Goal: Task Accomplishment & Management: Manage account settings

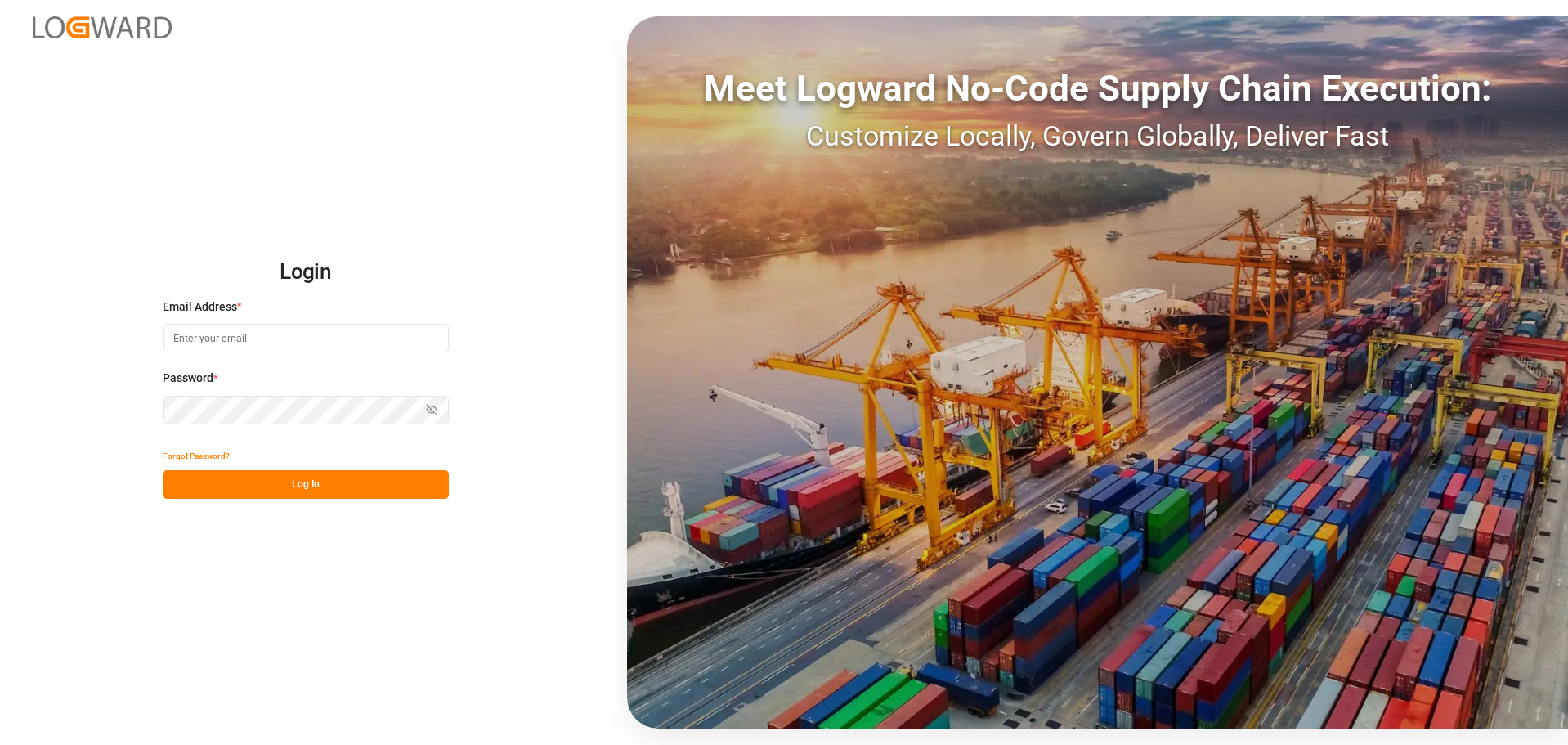
type input "dispo@steltenkg.de"
click at [386, 496] on button "Log In" at bounding box center [306, 484] width 286 height 28
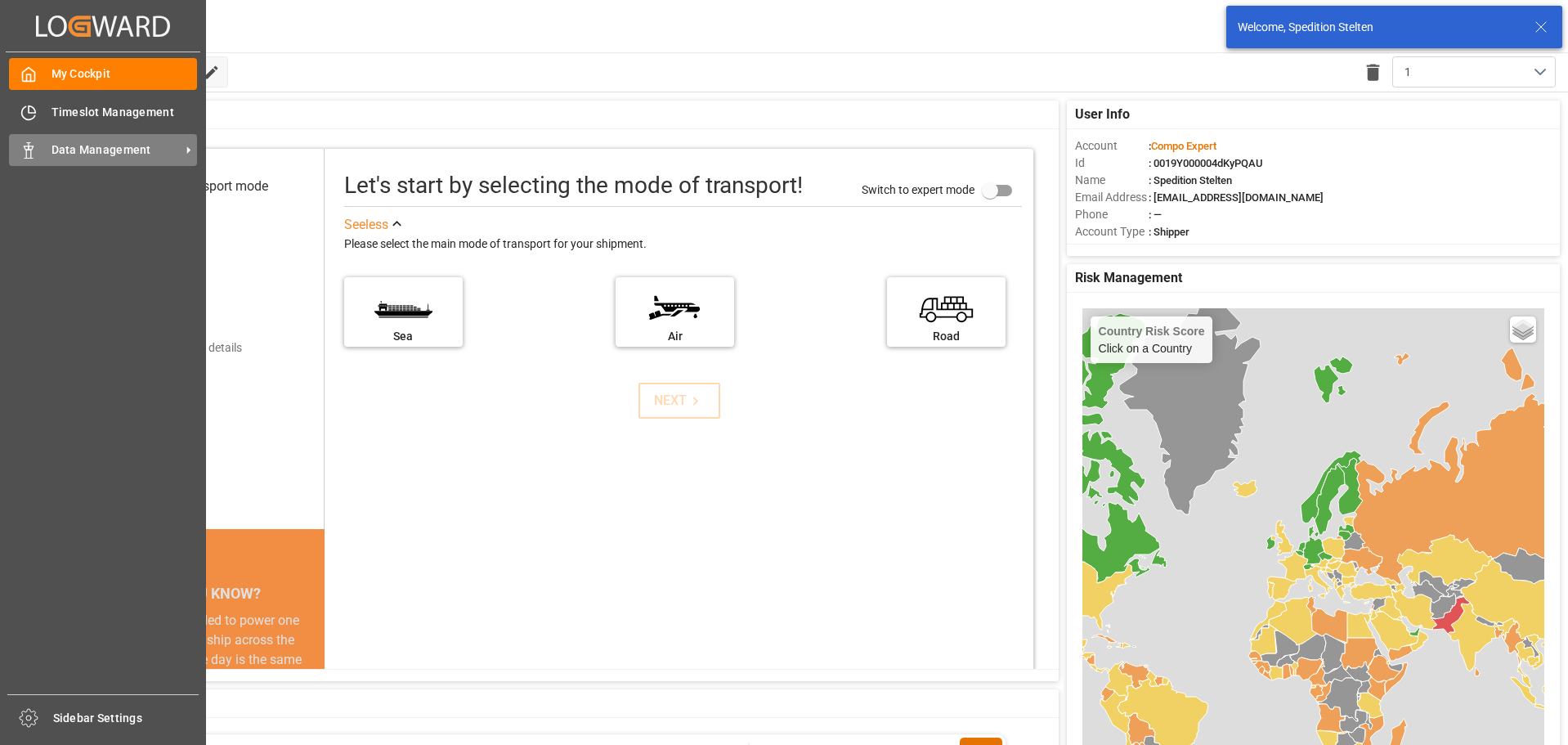
click at [71, 143] on span "Data Management" at bounding box center [116, 150] width 129 height 17
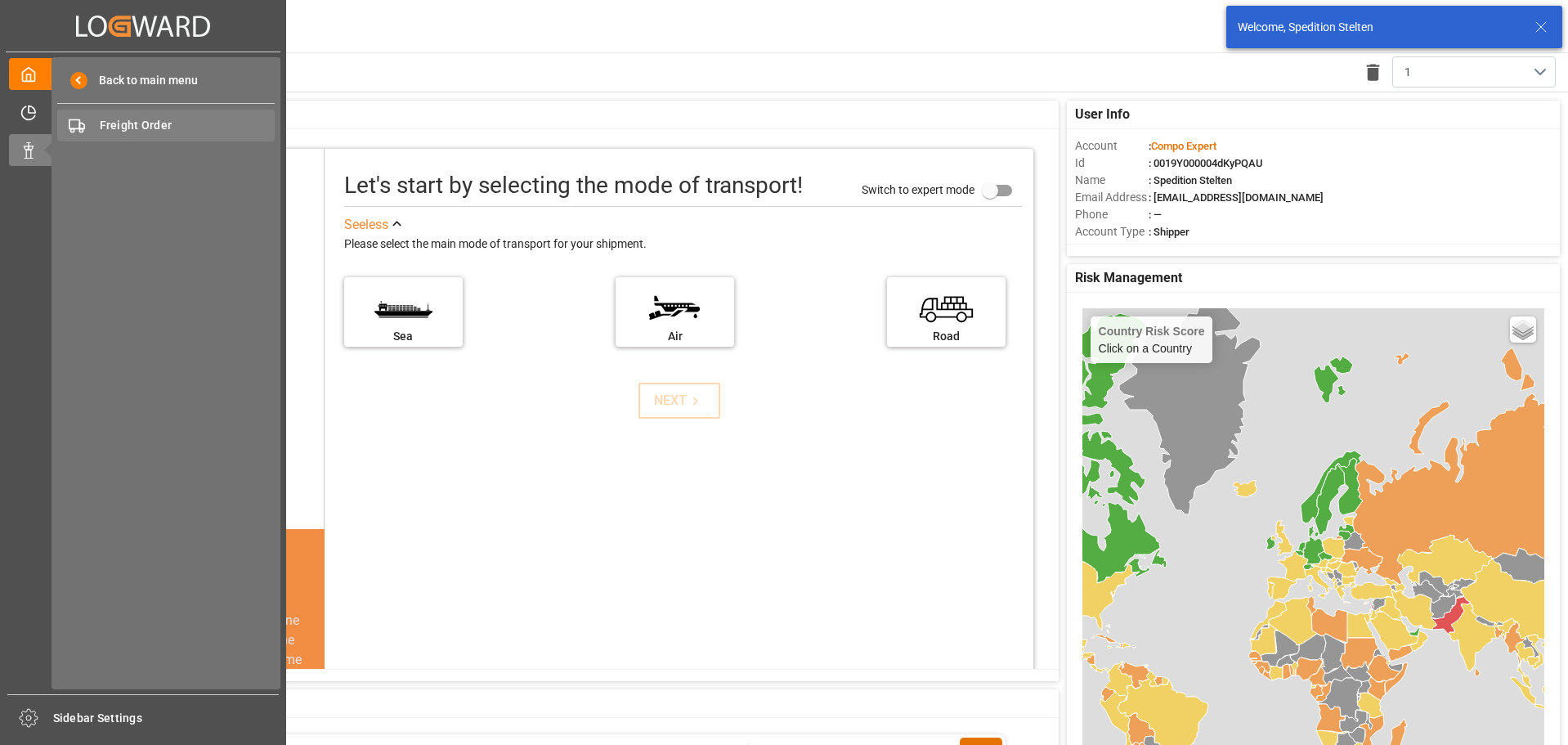
click at [242, 114] on div "Freight Order Freight Order" at bounding box center [166, 126] width 218 height 32
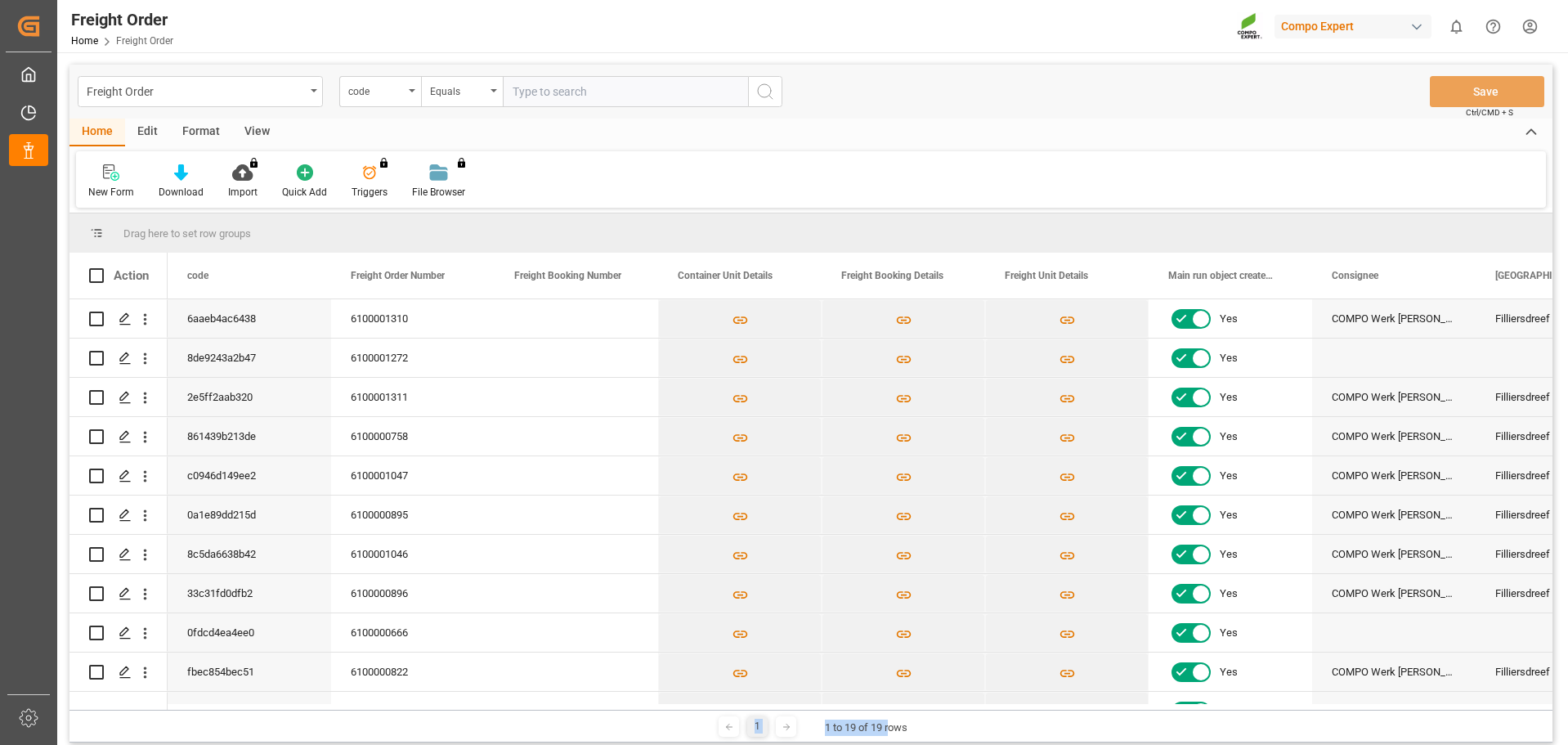
drag, startPoint x: 552, startPoint y: 711, endPoint x: 889, endPoint y: 712, distance: 337.0
click at [859, 640] on div "1 1 to 19 of 19 rows" at bounding box center [811, 726] width 1484 height 33
click at [126, 319] on polygon "Press SPACE to select this row." at bounding box center [124, 318] width 9 height 9
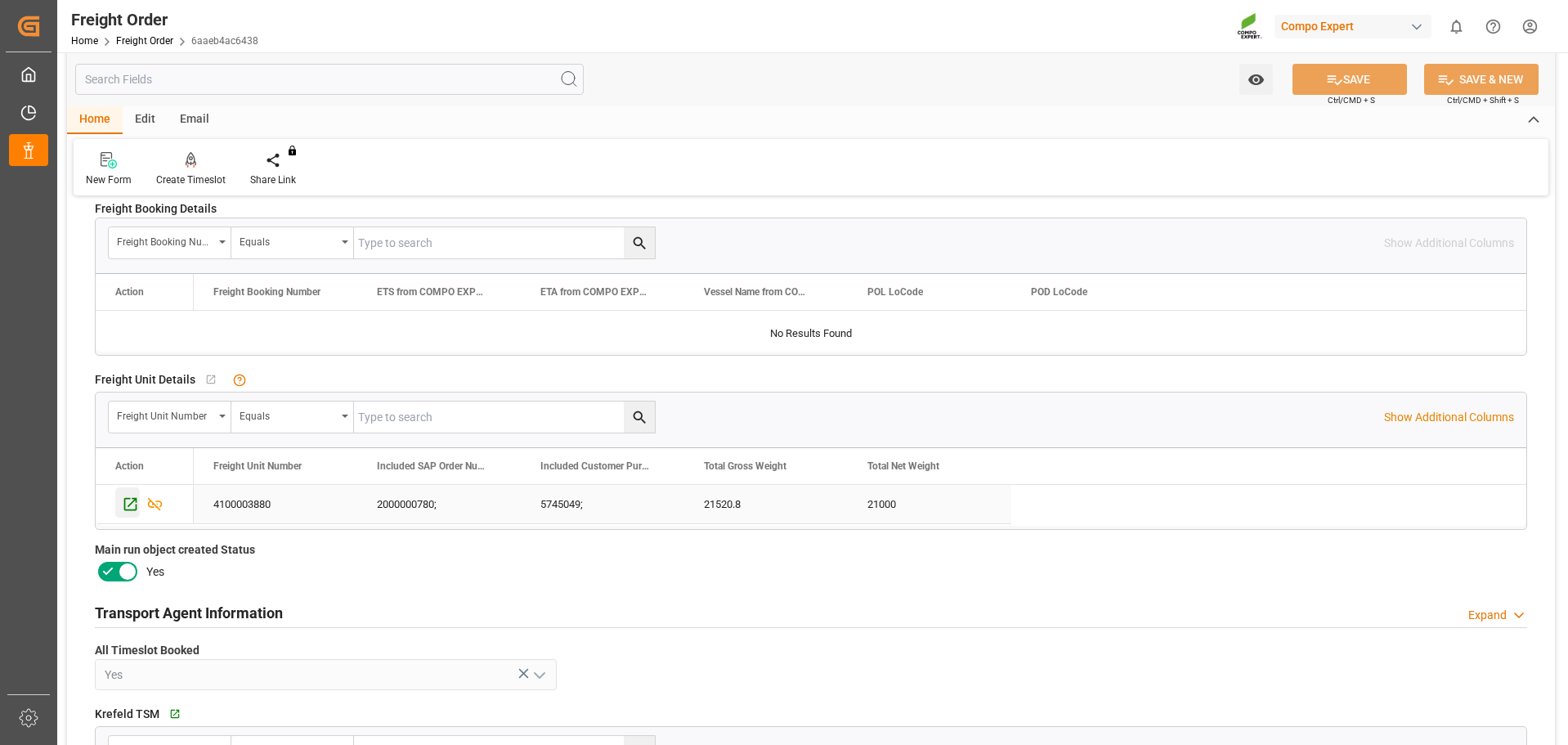
click at [125, 504] on icon "Press SPACE to select this row." at bounding box center [131, 505] width 13 height 13
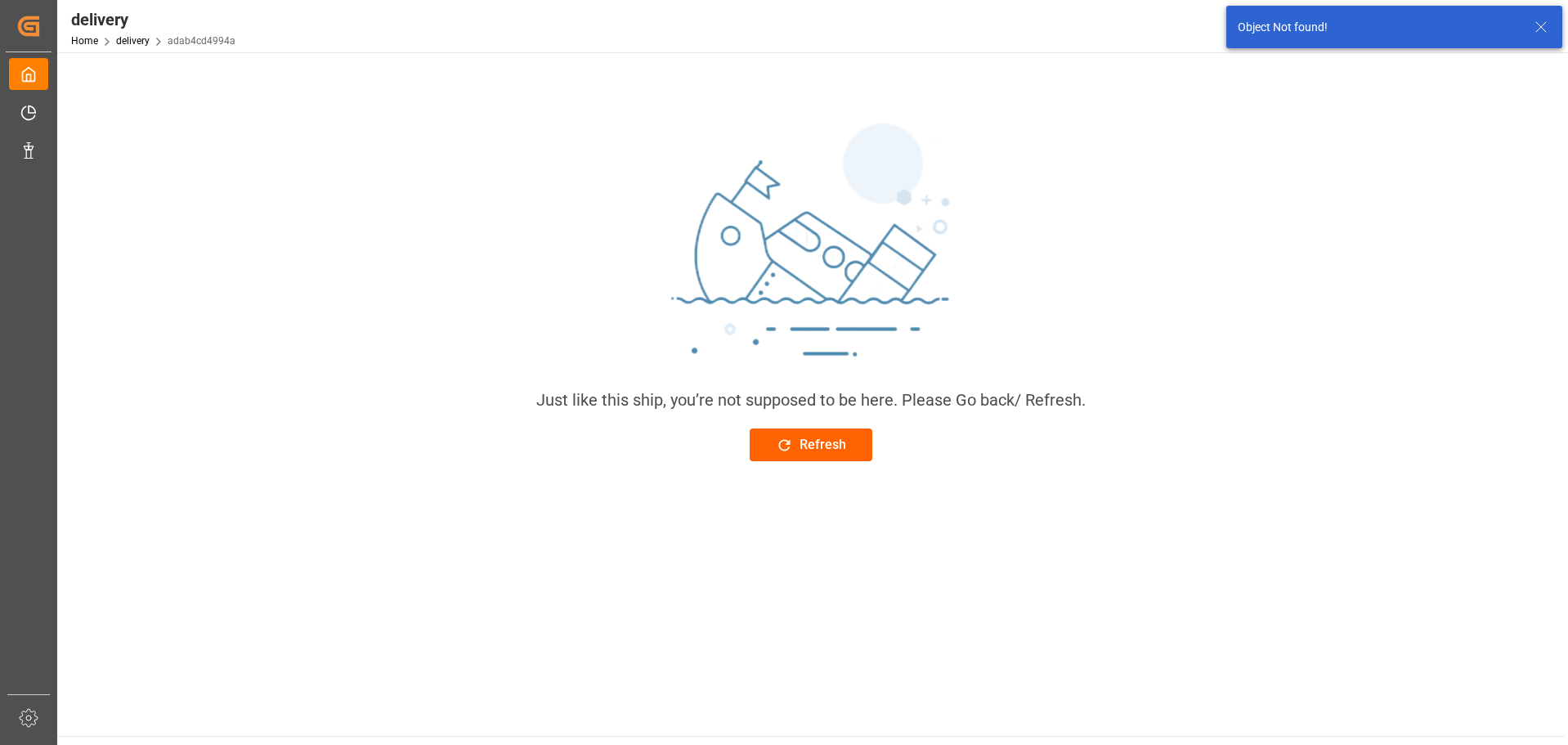
click at [840, 443] on div "Refresh" at bounding box center [811, 445] width 70 height 20
click at [127, 42] on link "delivery" at bounding box center [133, 41] width 33 height 11
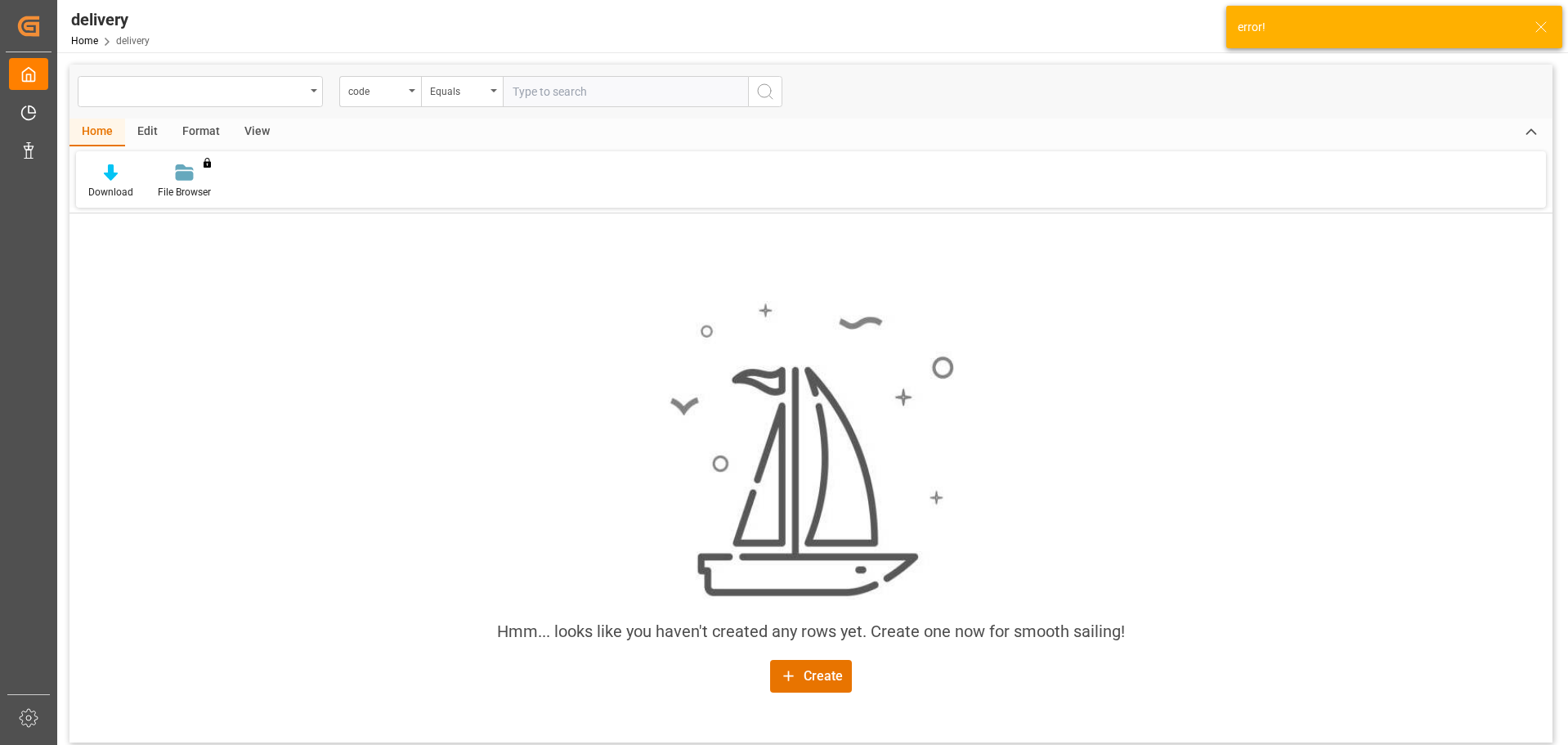
click at [89, 46] on div "Home delivery" at bounding box center [110, 41] width 79 height 17
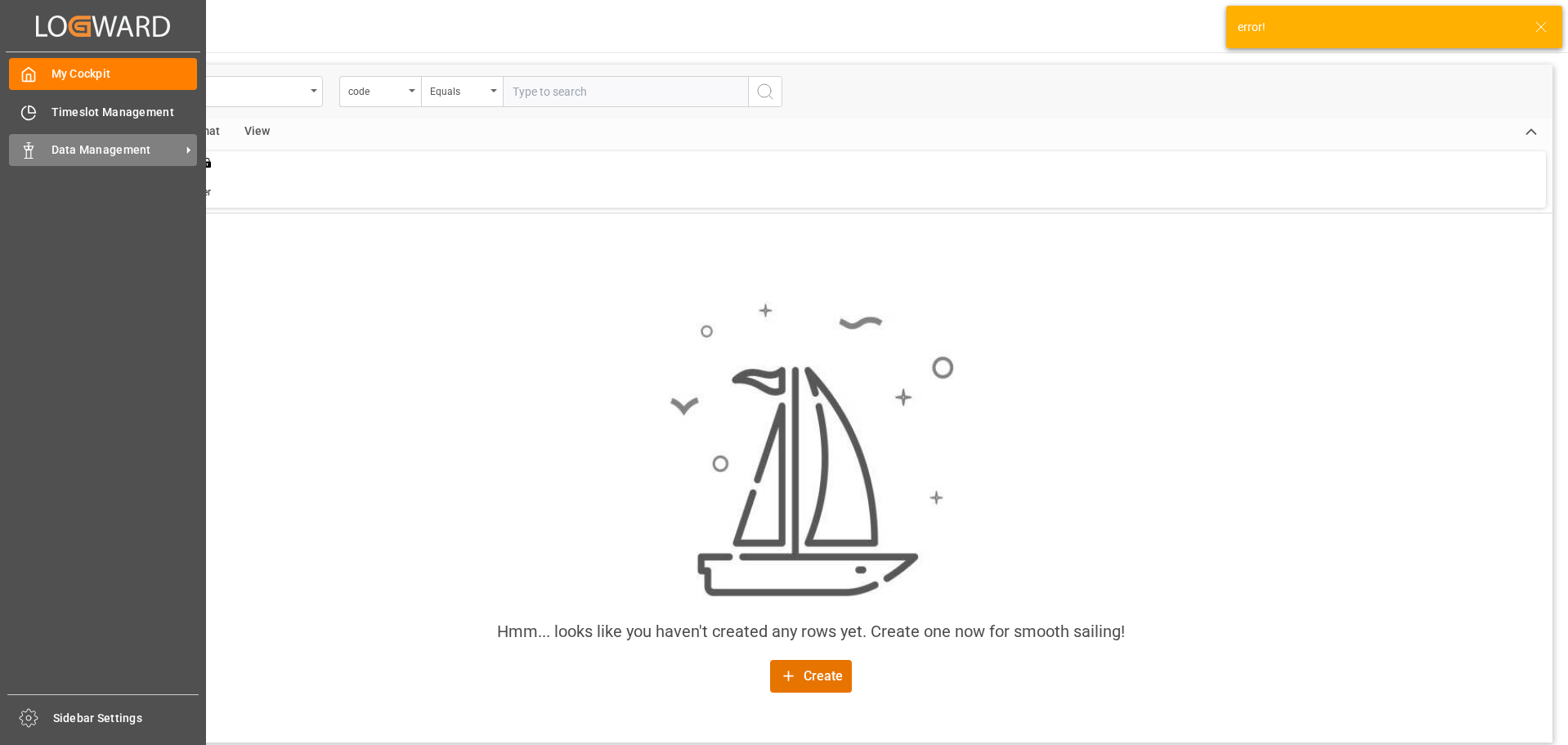
click at [44, 159] on div "Data Management Data Management" at bounding box center [102, 151] width 189 height 32
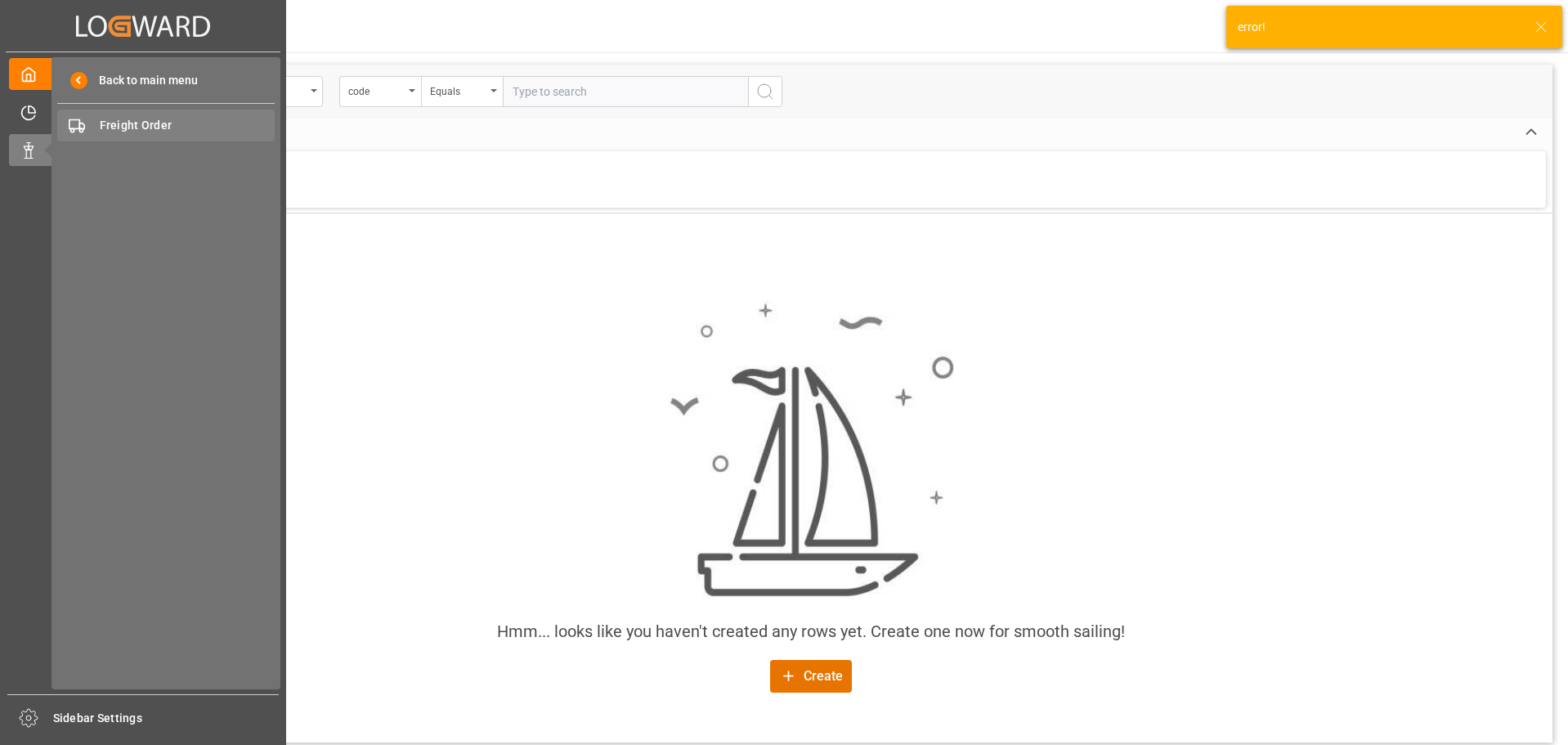
click at [132, 131] on span "Freight Order" at bounding box center [188, 125] width 176 height 17
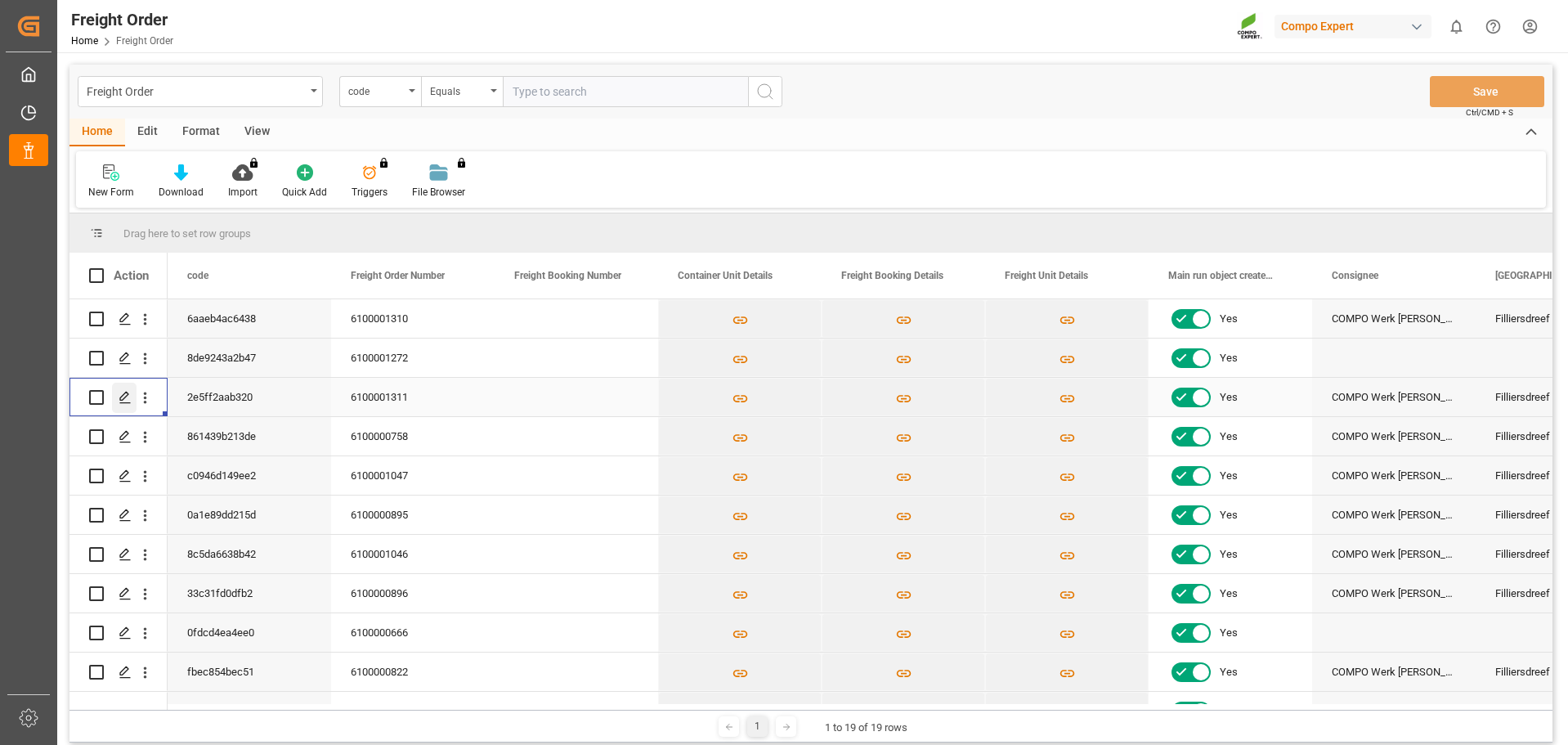
click at [130, 394] on icon "Press SPACE to select this row." at bounding box center [125, 398] width 13 height 13
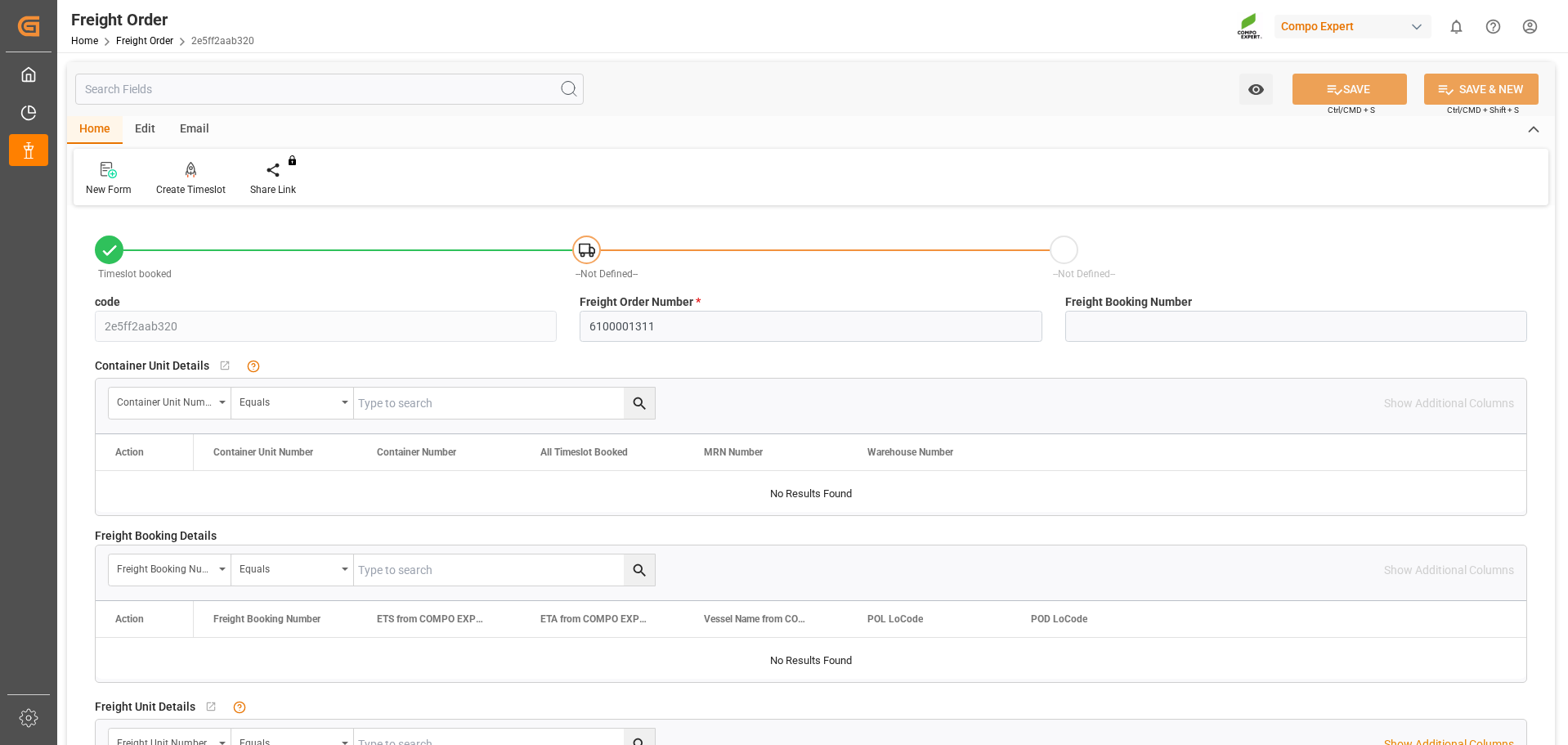
click at [123, 251] on div at bounding box center [109, 250] width 28 height 28
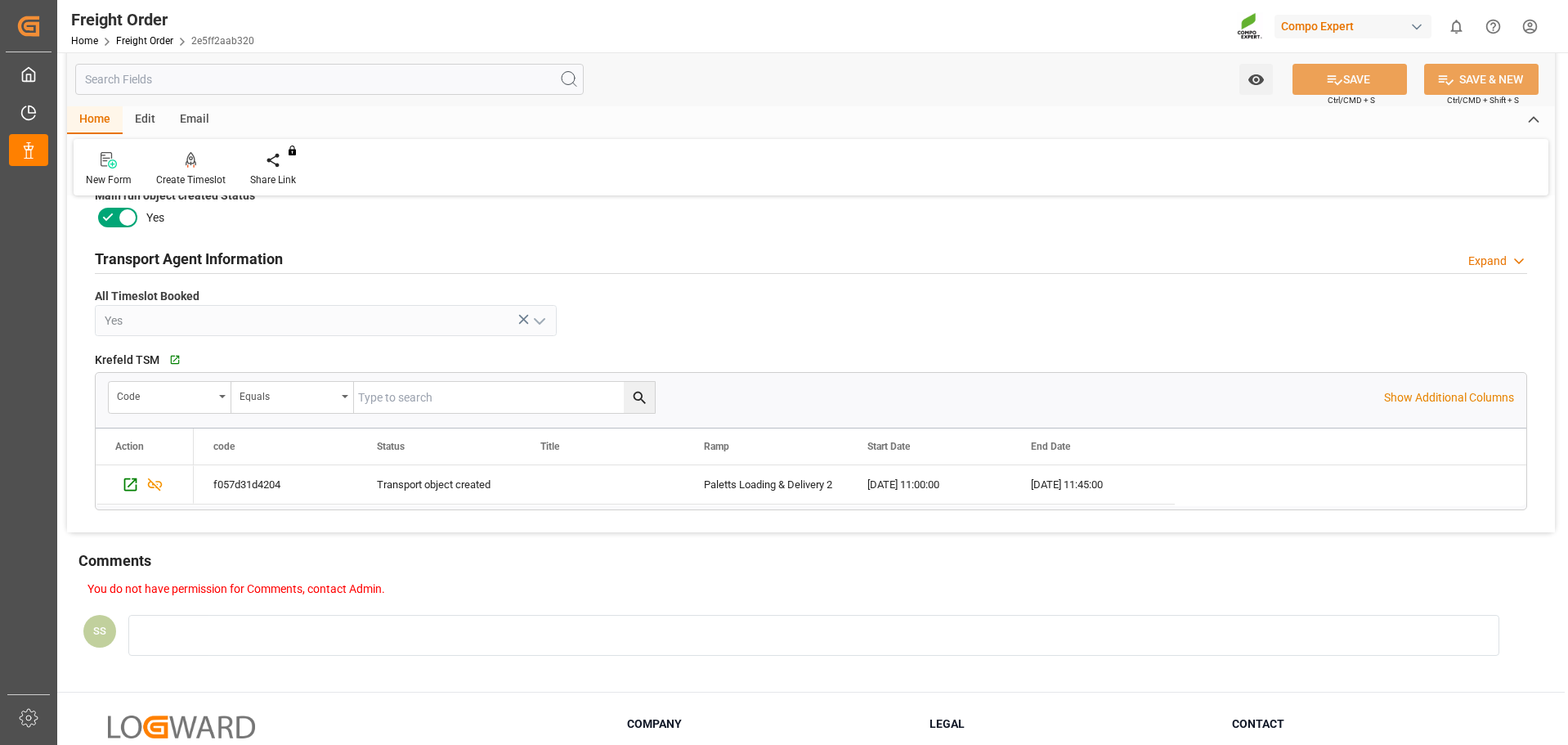
scroll to position [654, 0]
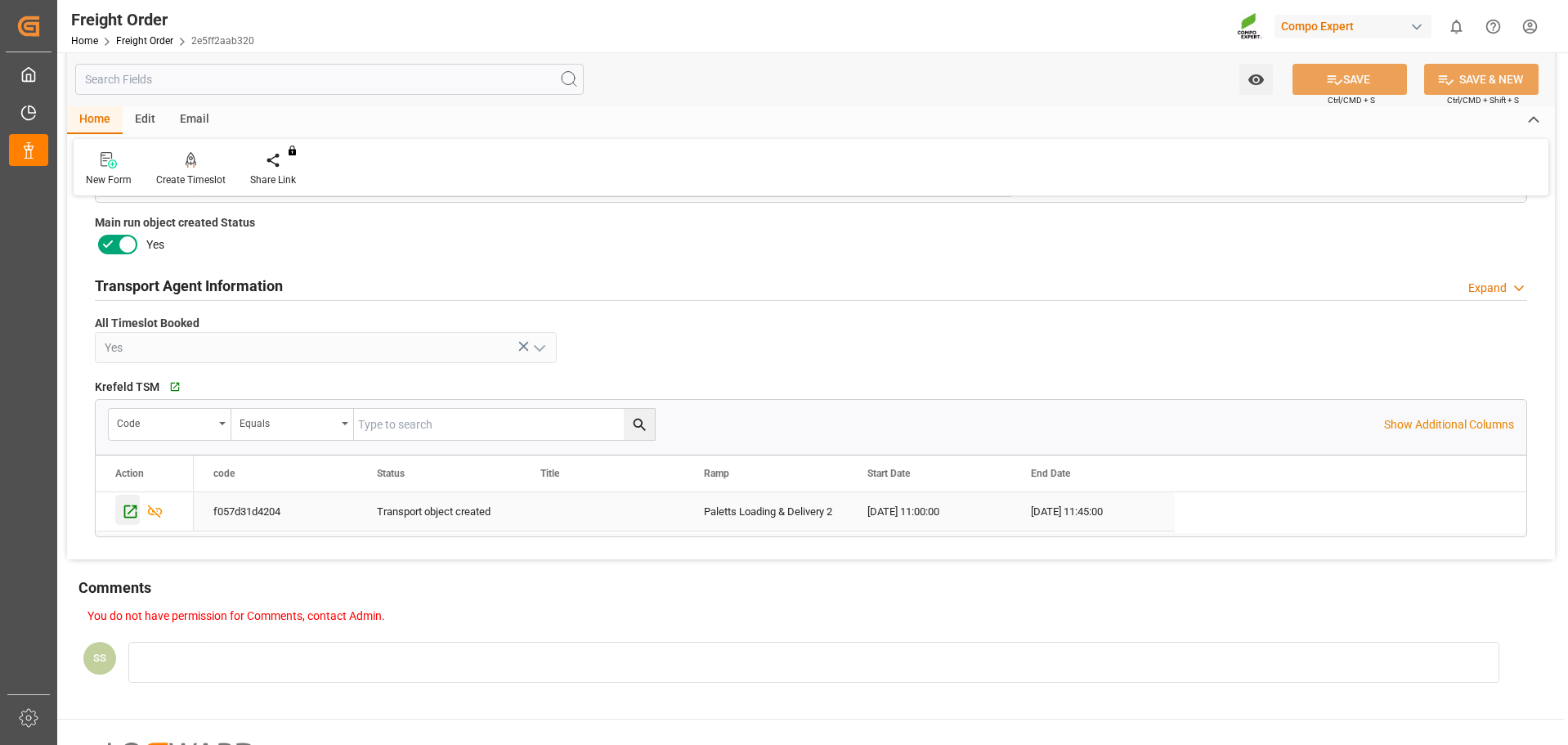
click at [128, 511] on icon "Press SPACE to select this row." at bounding box center [131, 512] width 17 height 17
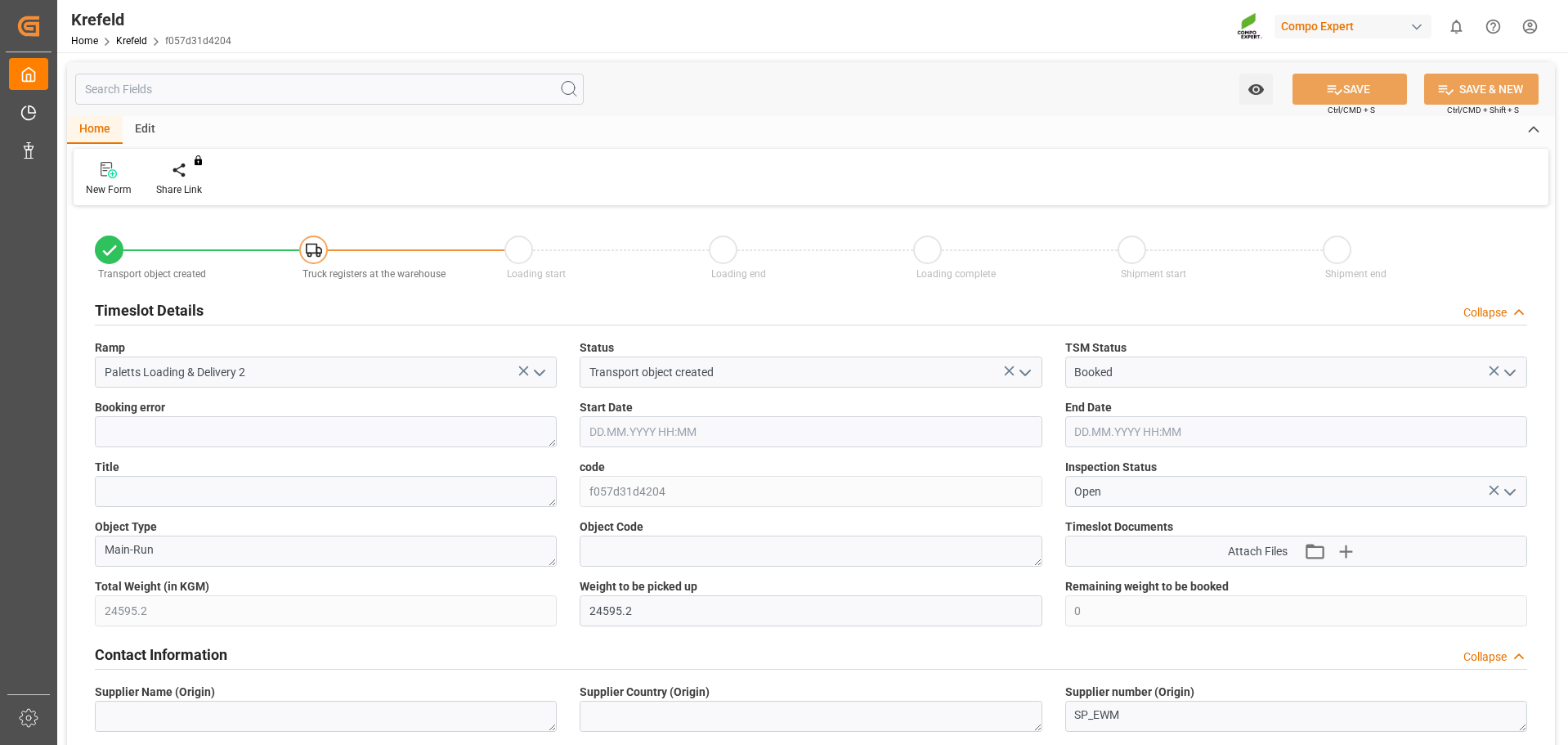
type input "25.08.2025 11:00"
type input "25.08.2025 11:45"
type input "20.08.2025 11:30"
type input "21.08.2025 05:56"
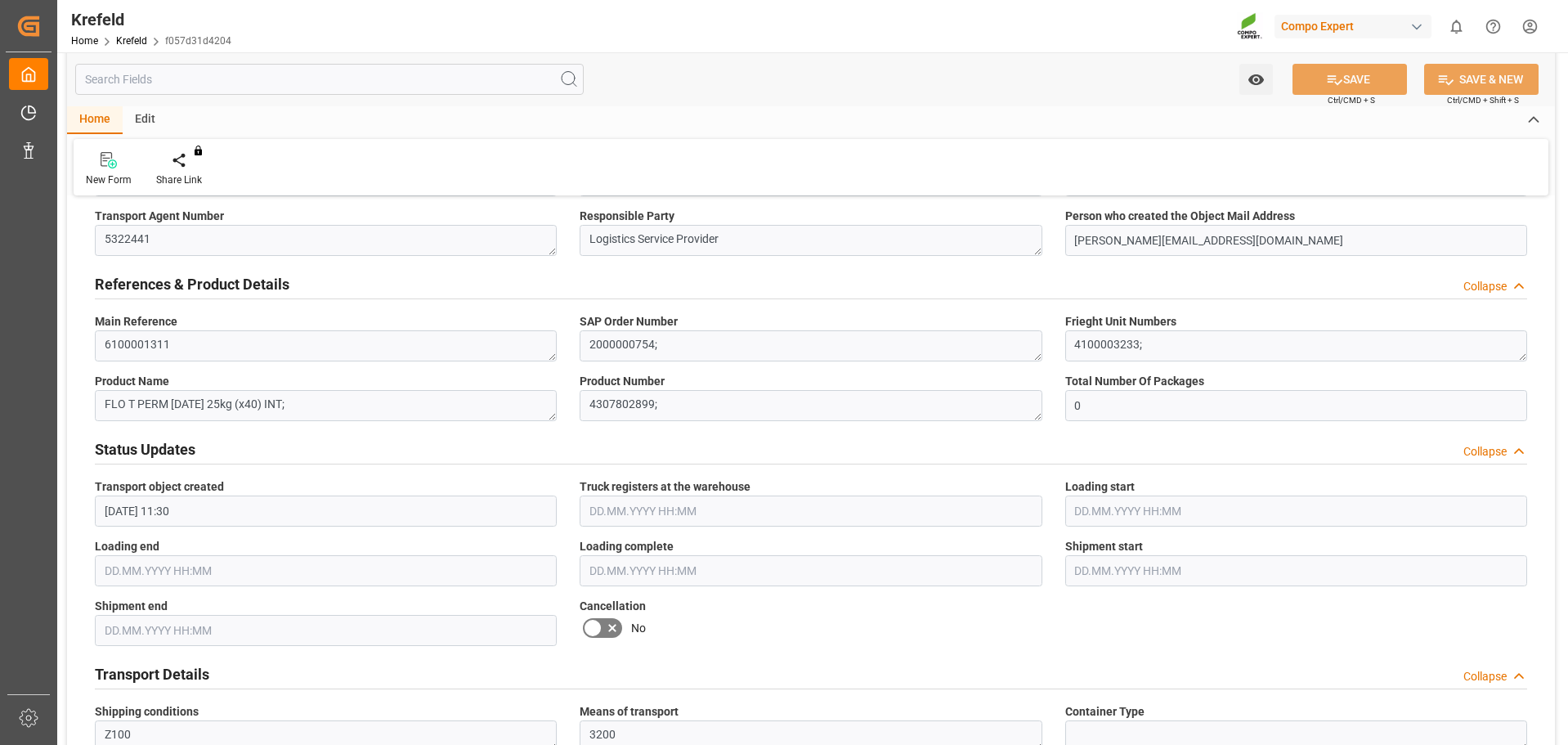
scroll to position [736, 0]
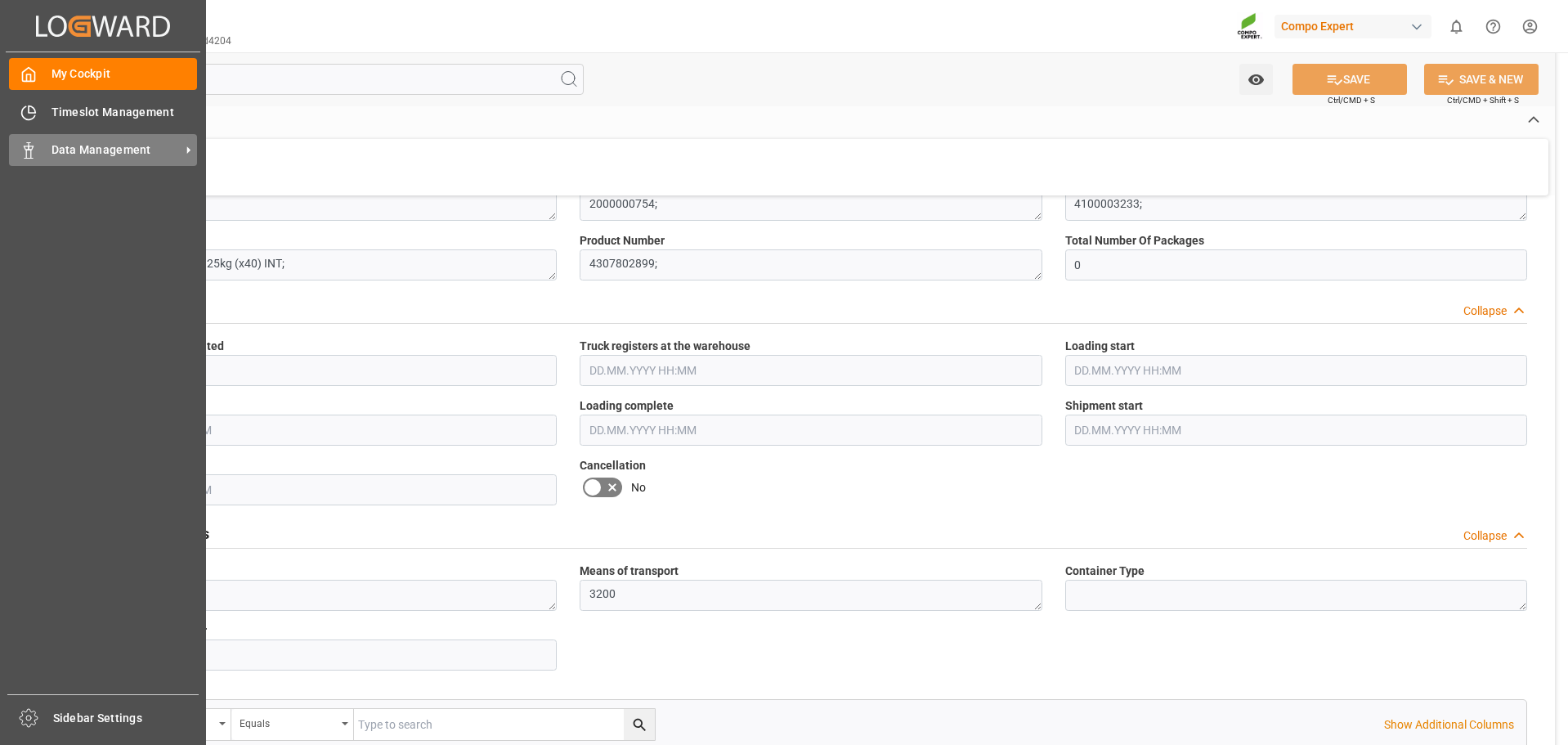
click at [101, 150] on span "Data Management" at bounding box center [116, 150] width 129 height 17
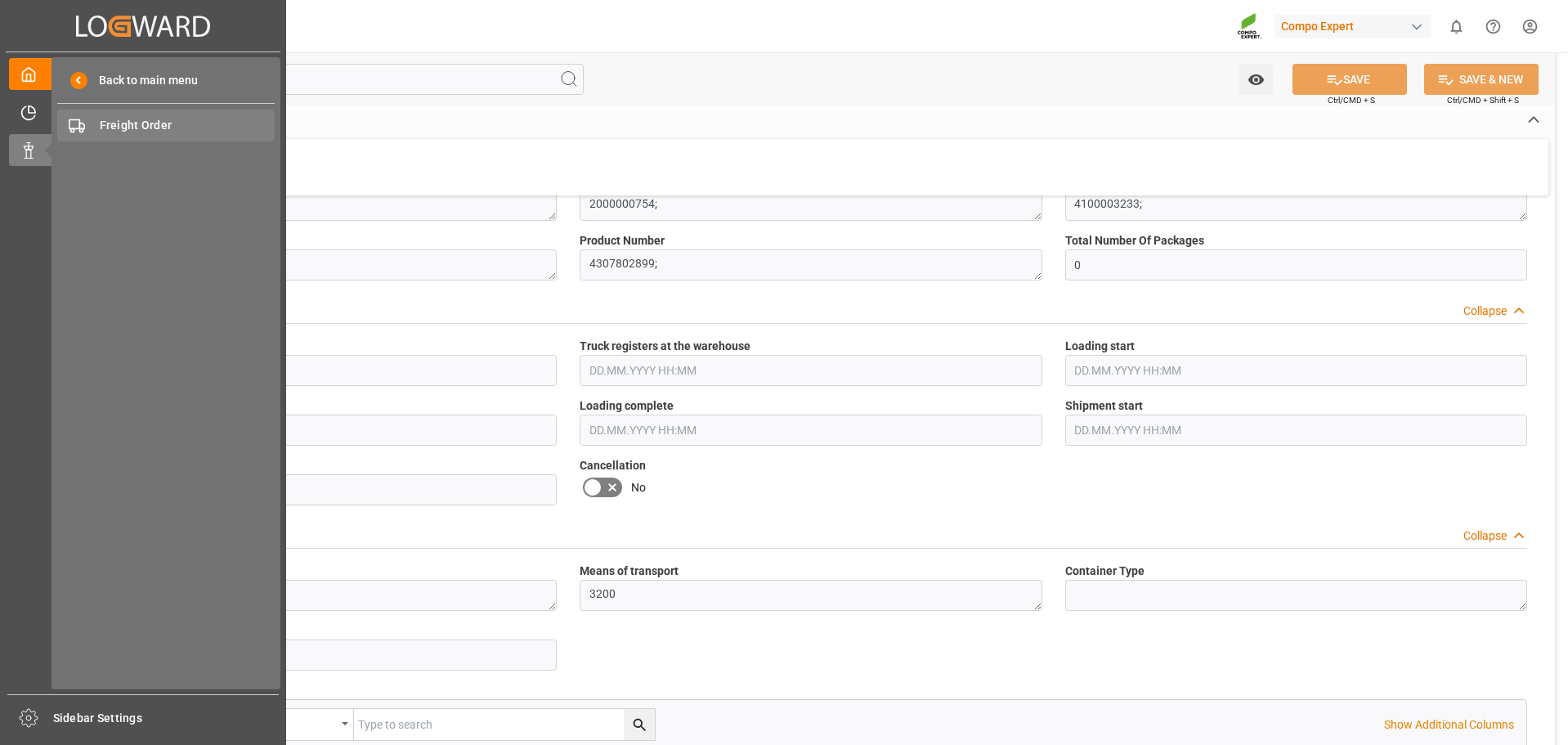
click at [127, 133] on span "Freight Order" at bounding box center [188, 125] width 176 height 17
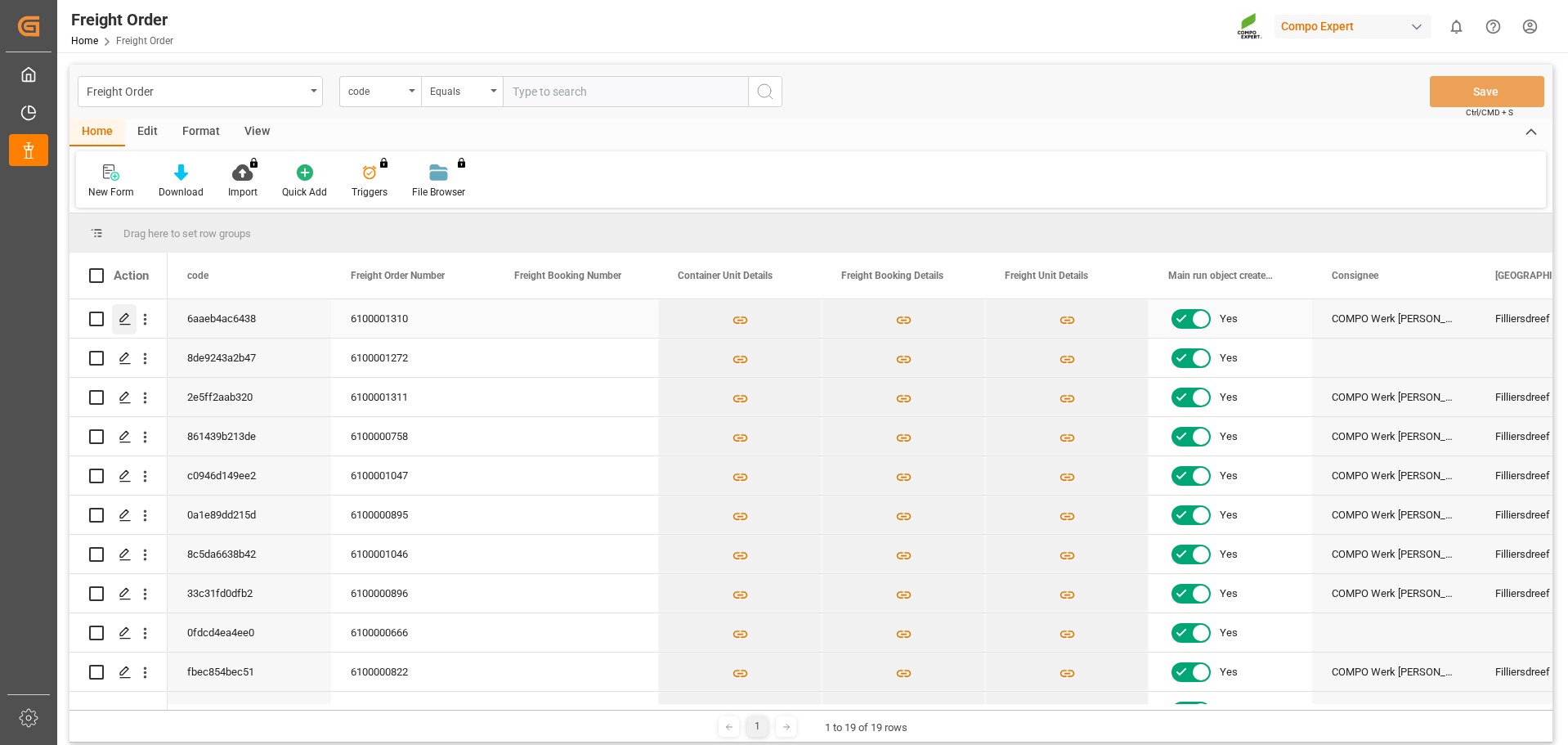
click at [125, 316] on icon "Press SPACE to select this row." at bounding box center [125, 319] width 13 height 13
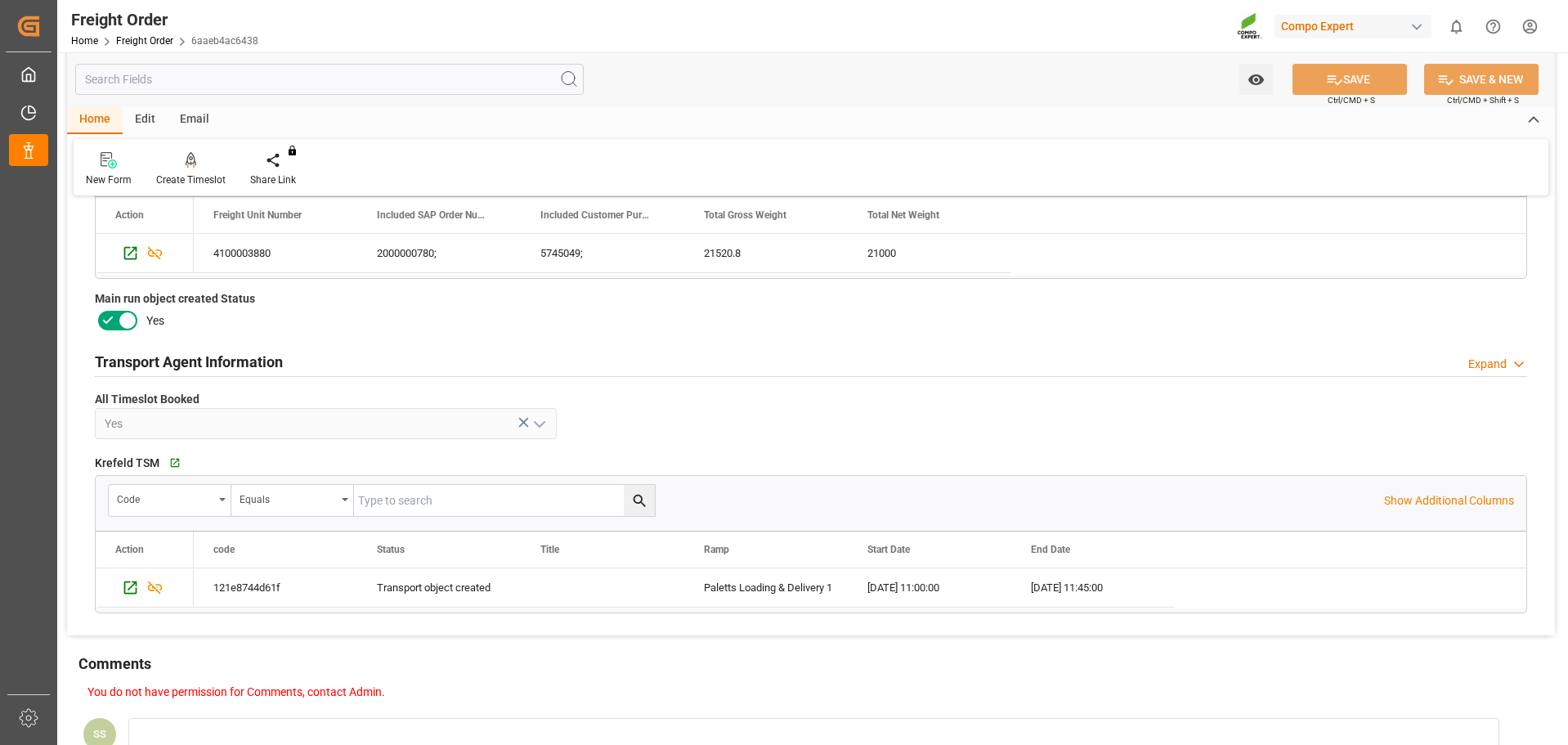
scroll to position [654, 0]
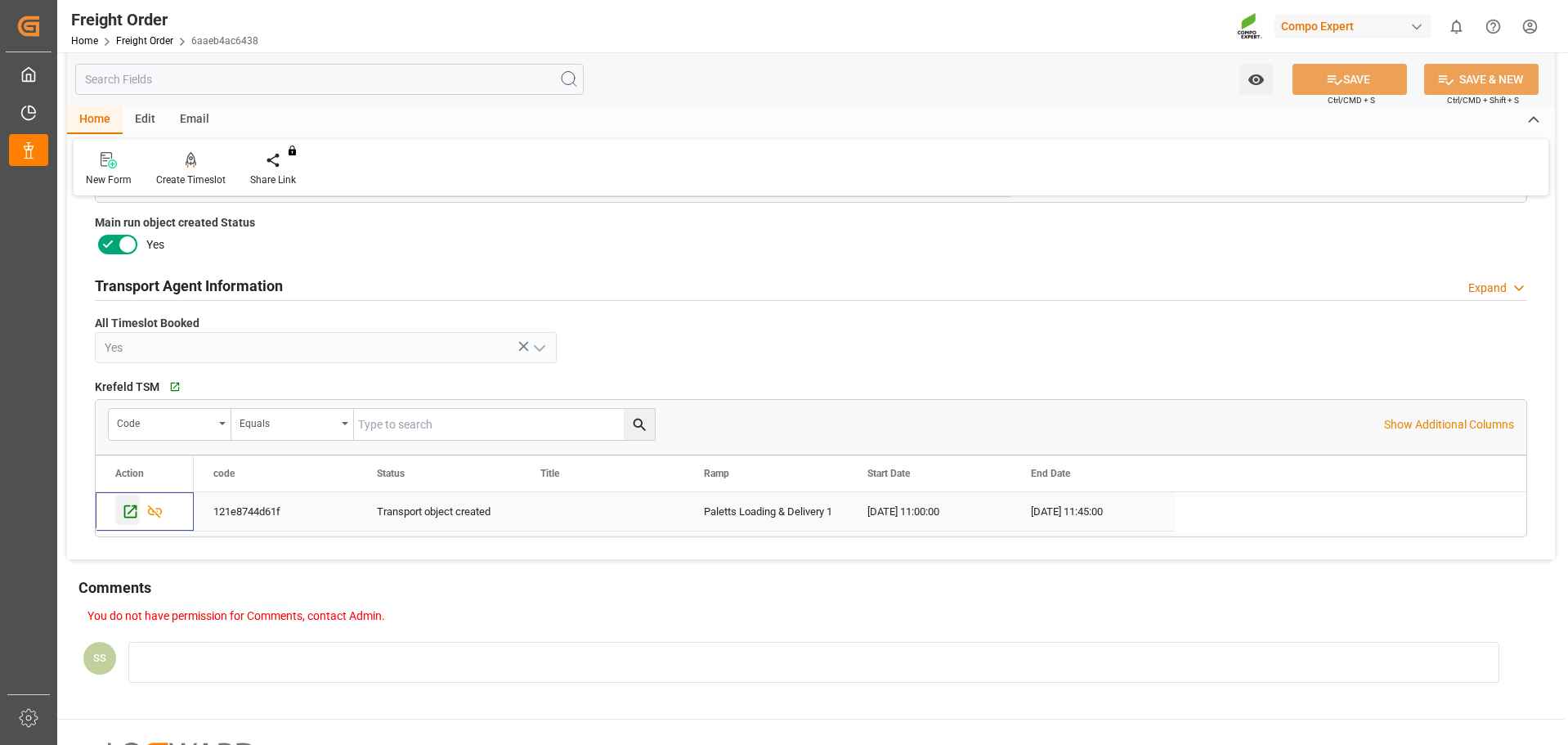
click at [131, 505] on icon "Press SPACE to select this row." at bounding box center [131, 512] width 17 height 17
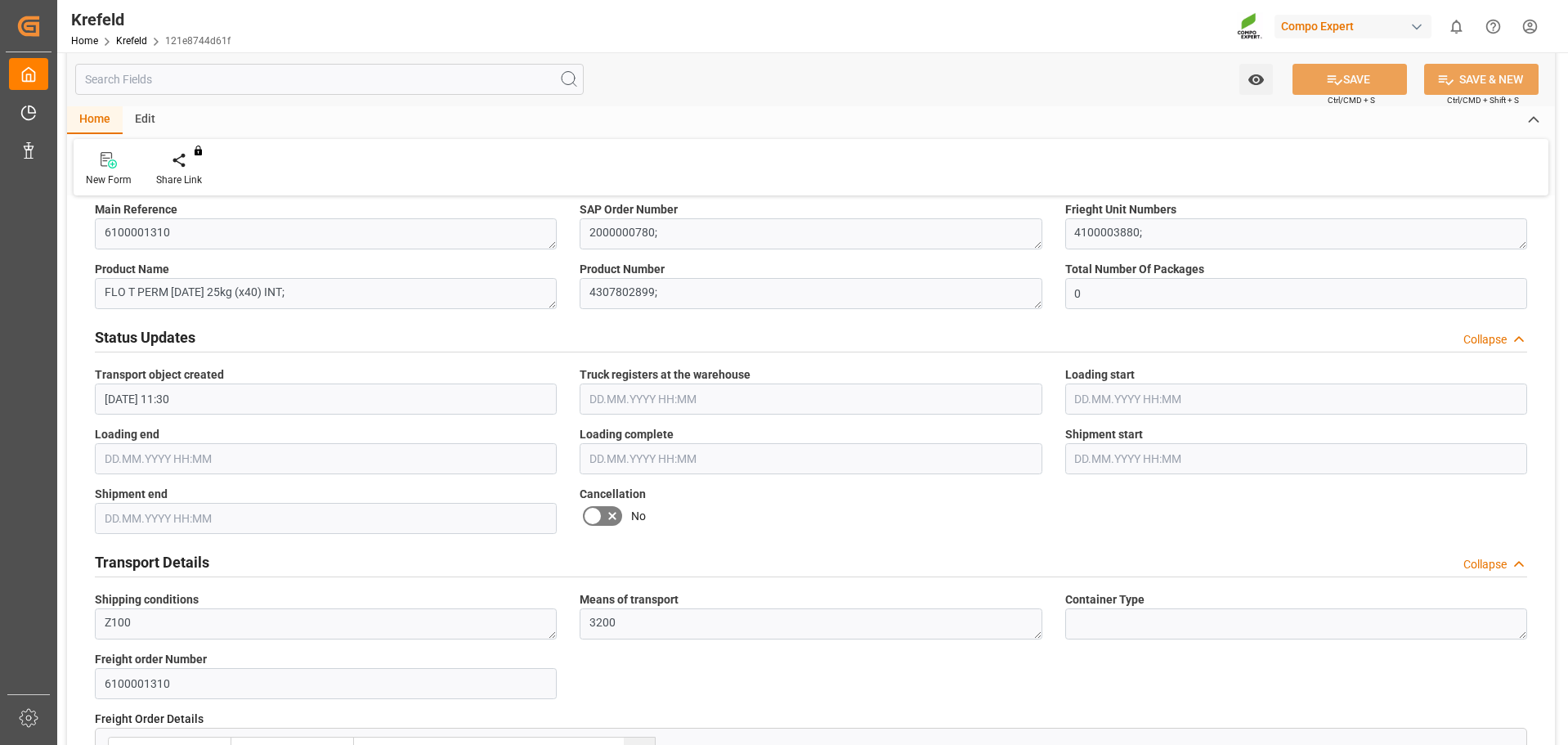
scroll to position [736, 0]
